Goal: Transaction & Acquisition: Purchase product/service

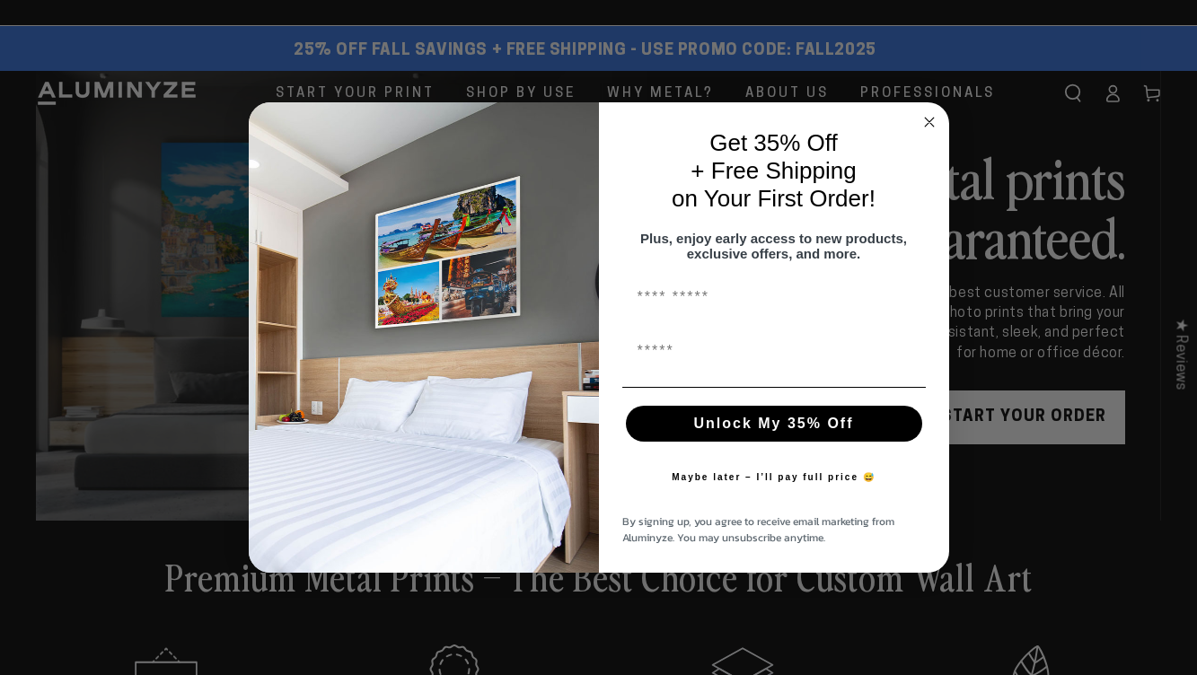
click at [927, 127] on div "Get 35% Off + Free Shipping on Your First Order!" at bounding box center [774, 171] width 314 height 102
click at [926, 114] on circle "Close dialog" at bounding box center [929, 122] width 21 height 21
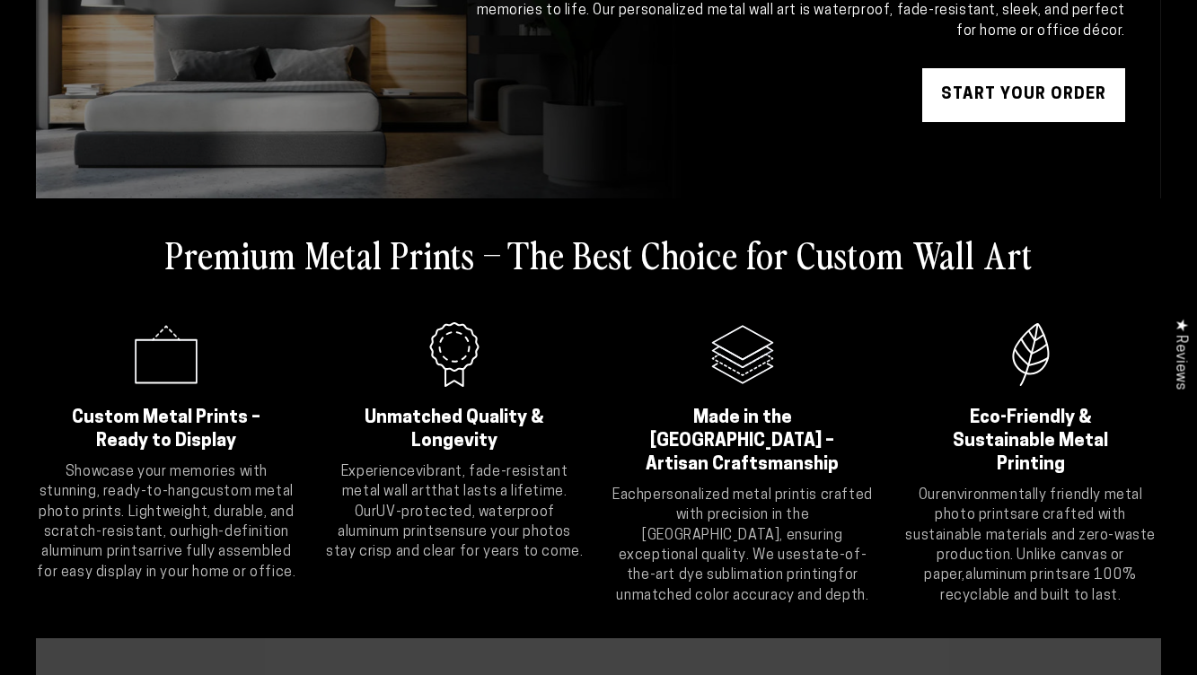
scroll to position [287, 0]
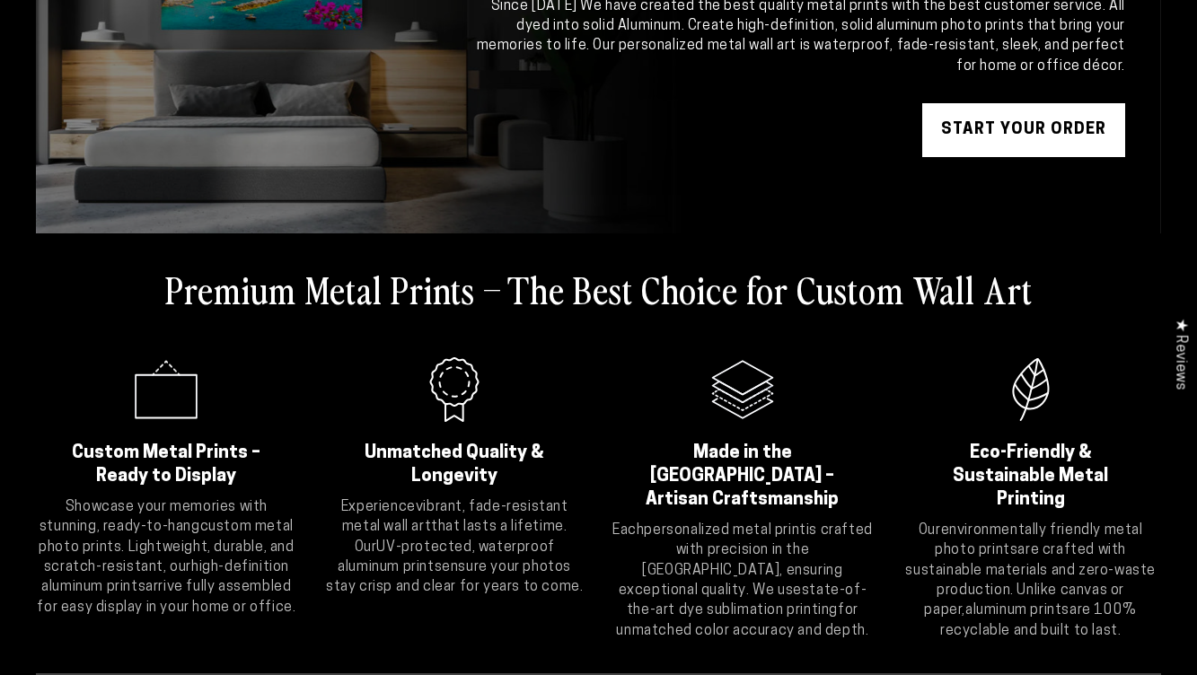
click at [1010, 128] on link "START YOUR Order" at bounding box center [1024, 130] width 203 height 54
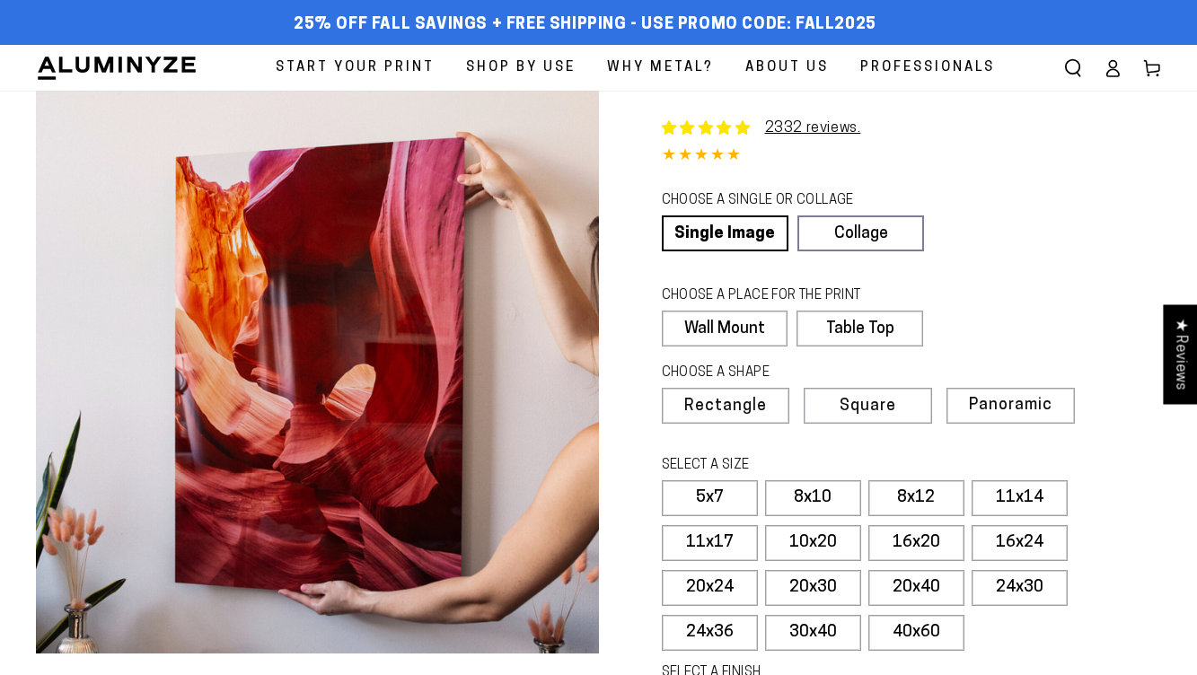
select select "**********"
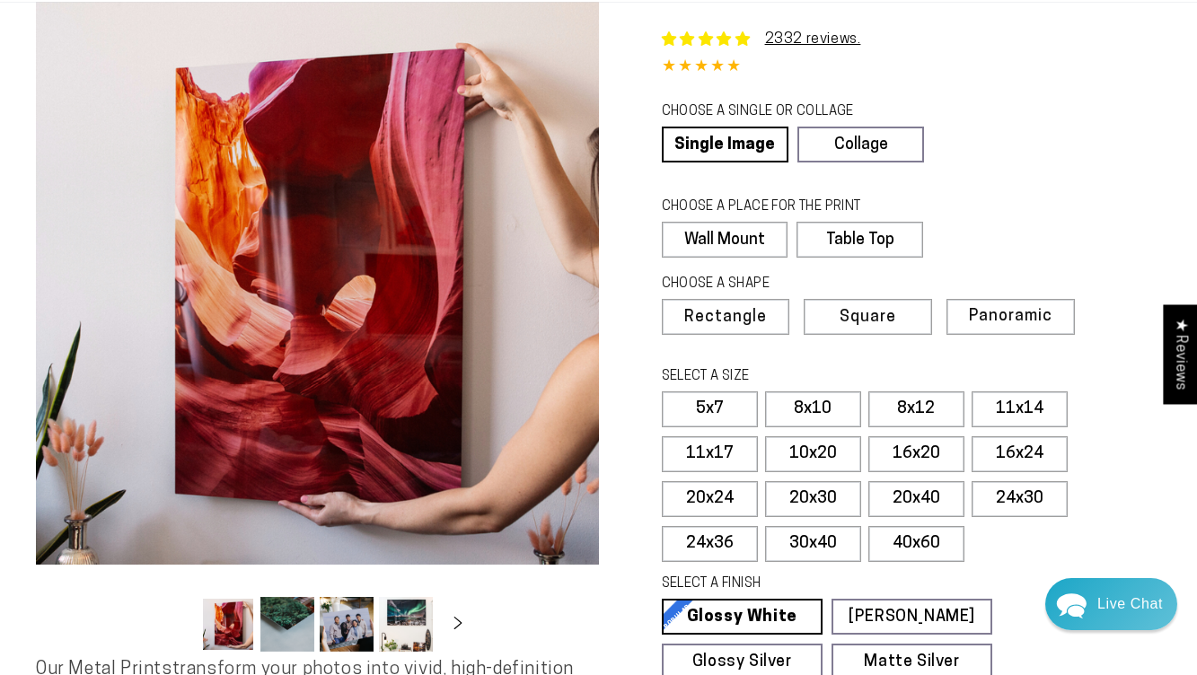
scroll to position [93, 0]
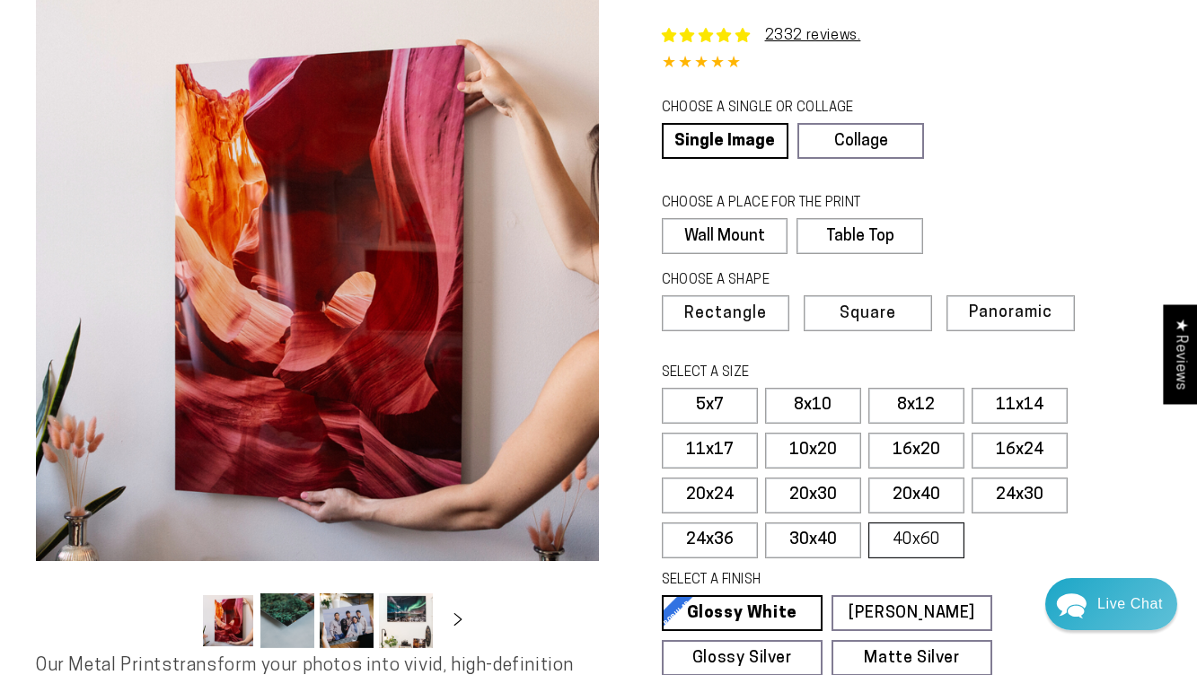
click at [918, 537] on label "40x60" at bounding box center [917, 541] width 96 height 36
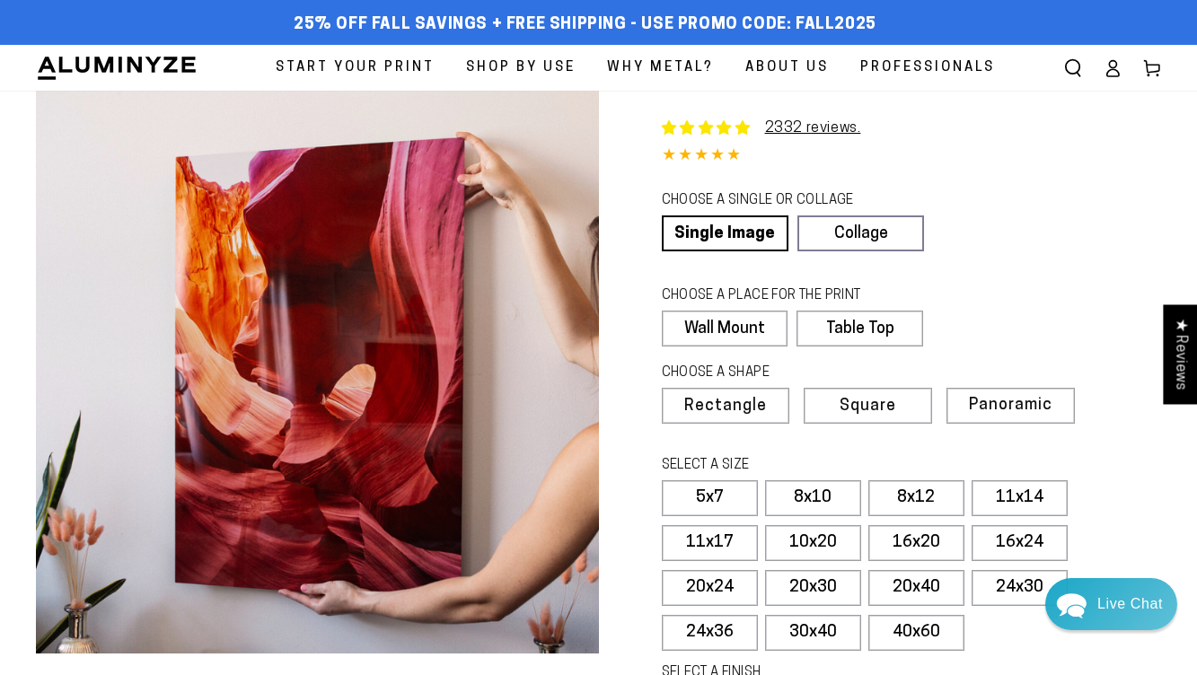
click at [398, 69] on span "Start Your Print" at bounding box center [355, 68] width 159 height 24
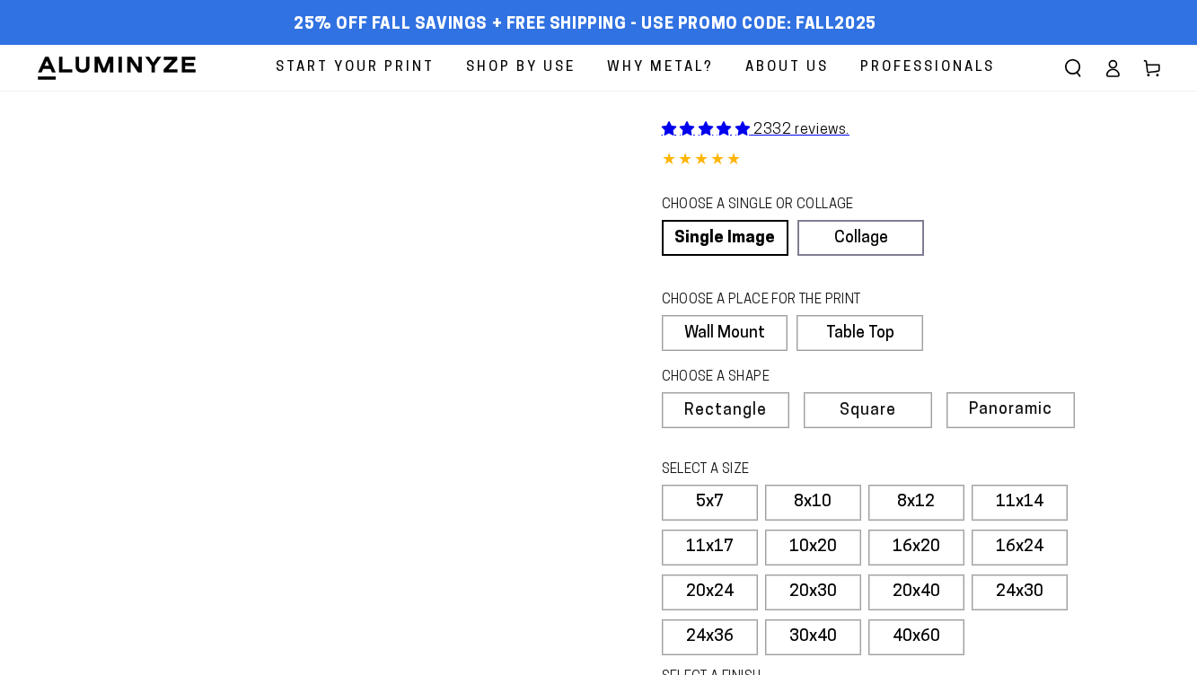
scroll to position [53, 0]
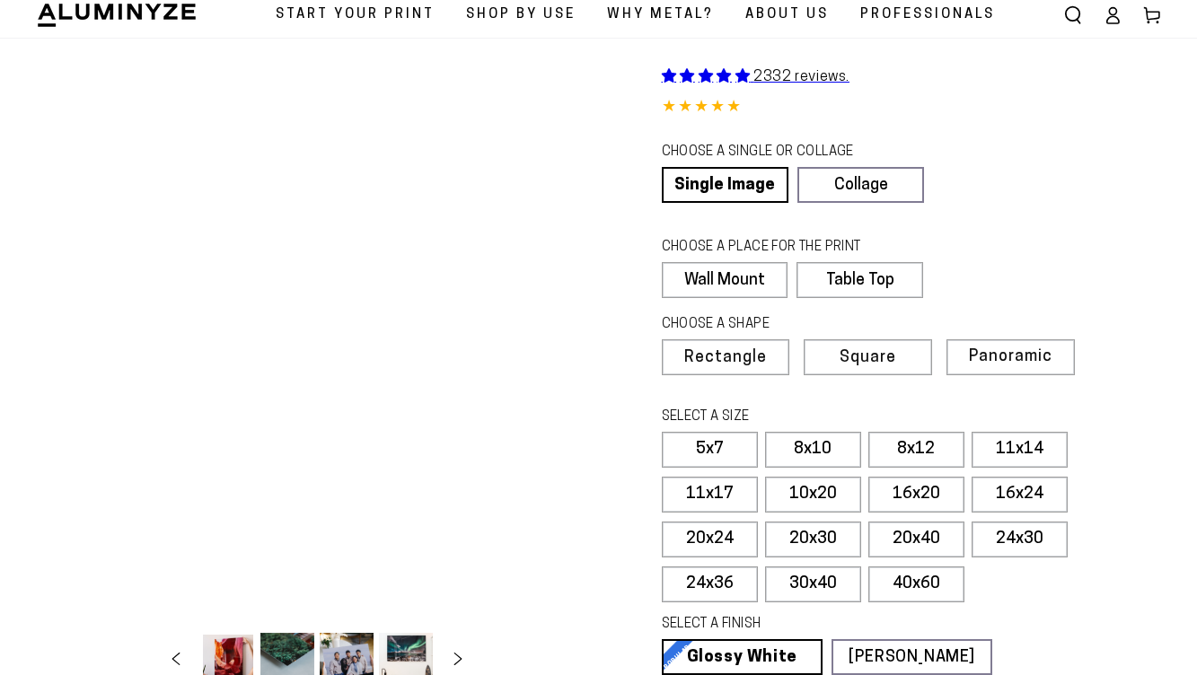
select select "**********"
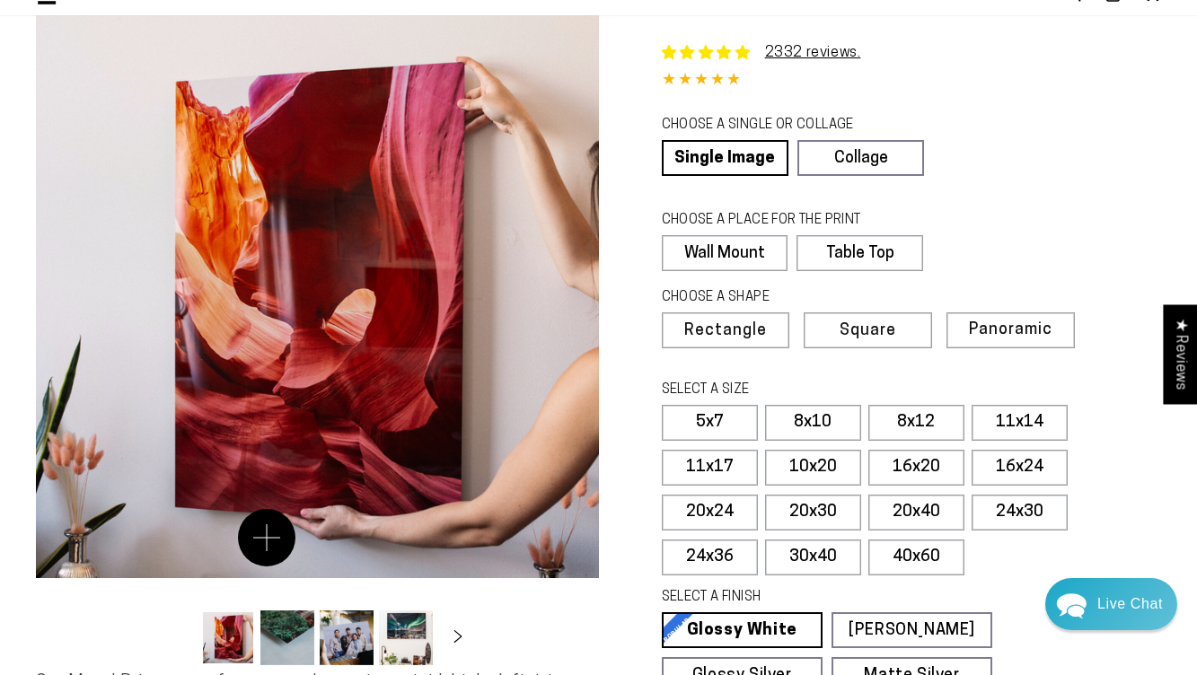
scroll to position [0, 0]
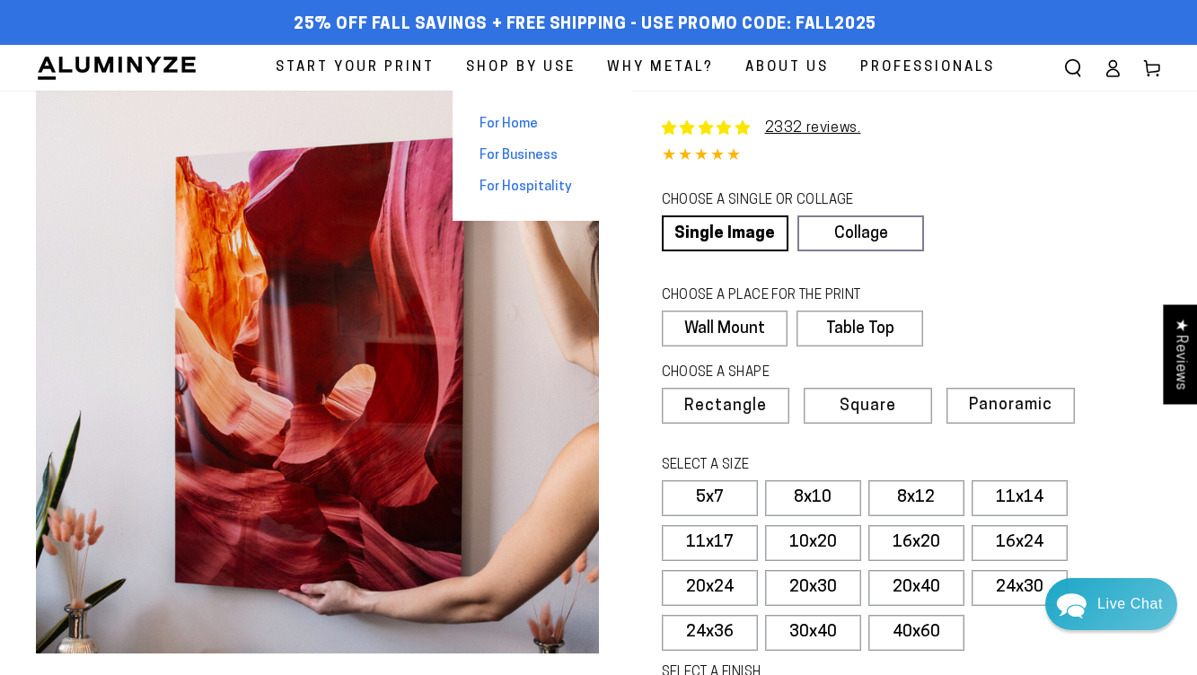
click at [507, 128] on span "For Home" at bounding box center [509, 124] width 58 height 19
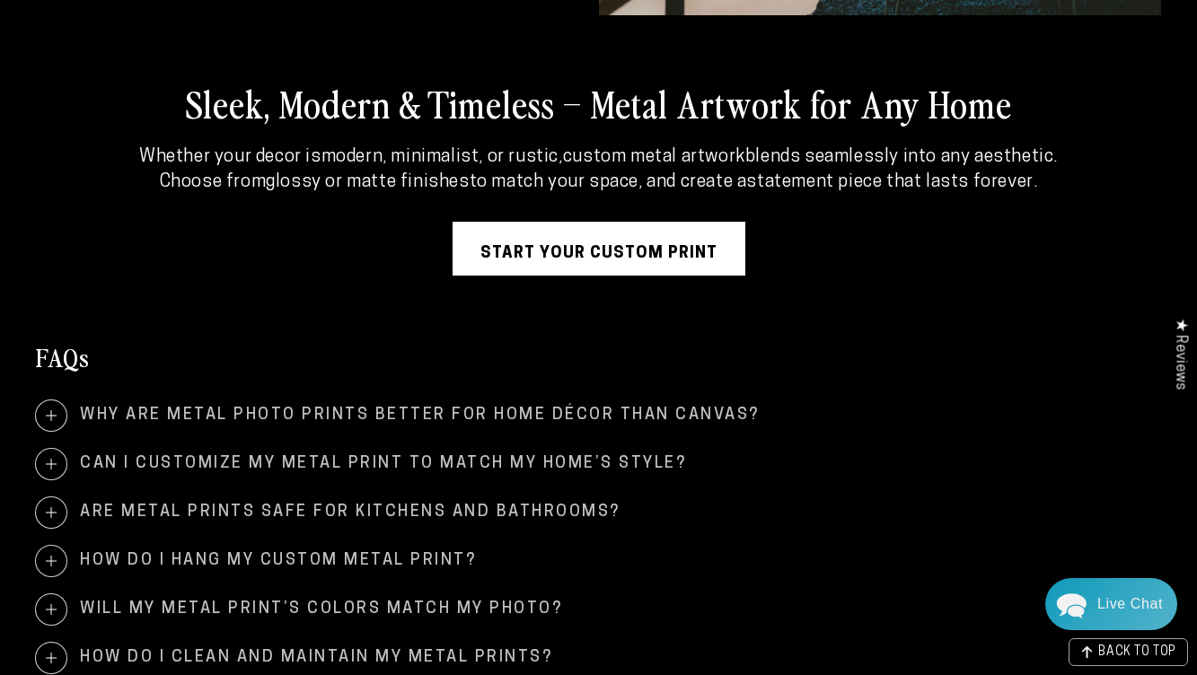
scroll to position [3038, 0]
